Goal: Task Accomplishment & Management: Use online tool/utility

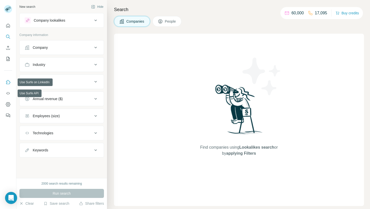
click at [9, 83] on icon "Use Surfe on LinkedIn" at bounding box center [8, 82] width 5 height 5
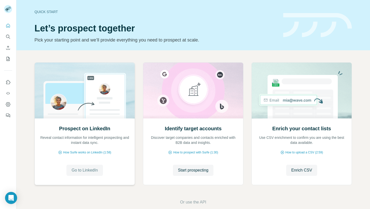
click at [96, 169] on span "Go to LinkedIn" at bounding box center [85, 170] width 26 height 6
